Goal: Navigation & Orientation: Go to known website

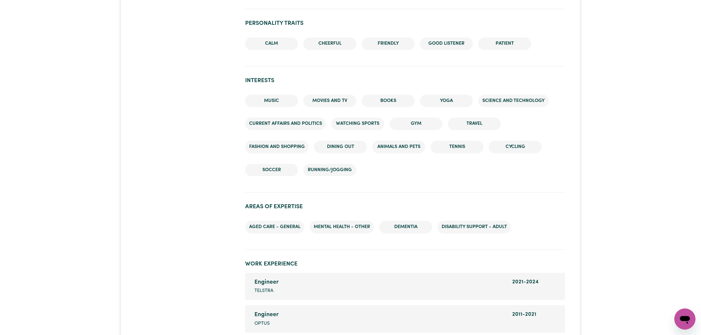
scroll to position [994, 0]
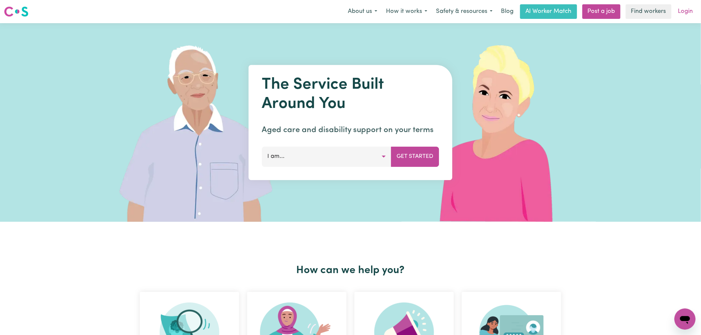
click at [684, 14] on link "Login" at bounding box center [685, 11] width 23 height 15
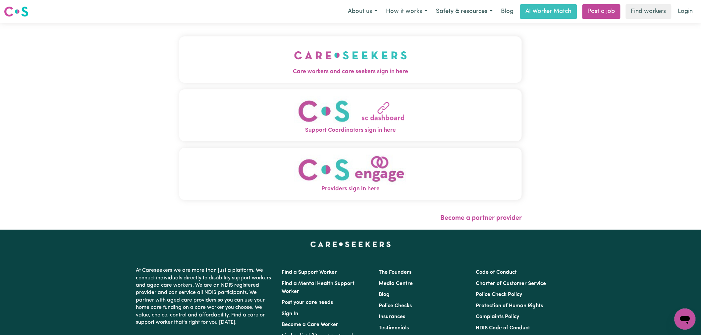
click at [201, 74] on span "Care workers and care seekers sign in here" at bounding box center [350, 72] width 343 height 9
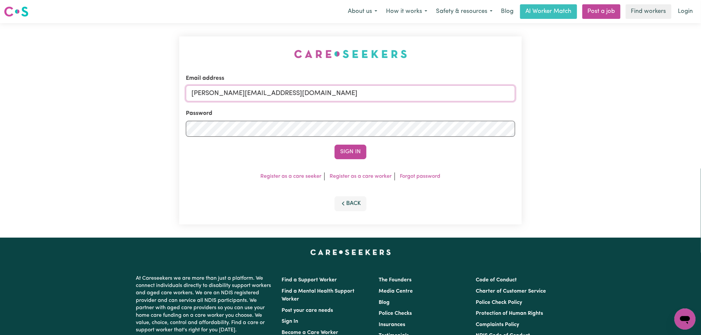
click at [300, 87] on input "[PERSON_NAME][EMAIL_ADDRESS][DOMAIN_NAME]" at bounding box center [350, 93] width 329 height 16
drag, startPoint x: 319, startPoint y: 97, endPoint x: 225, endPoint y: 93, distance: 94.8
click at [225, 93] on input "[EMAIL_ADDRESS][DOMAIN_NAME]" at bounding box center [350, 93] width 329 height 16
type input "[EMAIL_ADDRESS][DOMAIN_NAME]"
click at [349, 148] on button "Sign In" at bounding box center [351, 152] width 32 height 15
